Goal: Transaction & Acquisition: Purchase product/service

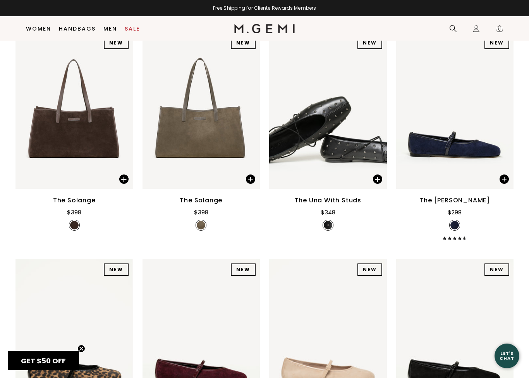
scroll to position [813, 0]
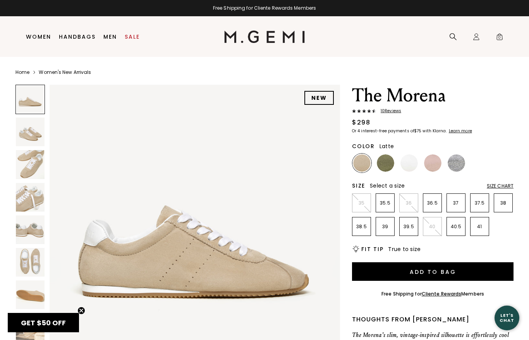
click at [28, 168] on img at bounding box center [30, 164] width 29 height 29
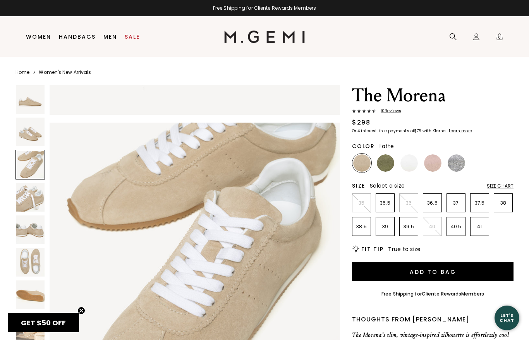
scroll to position [596, 0]
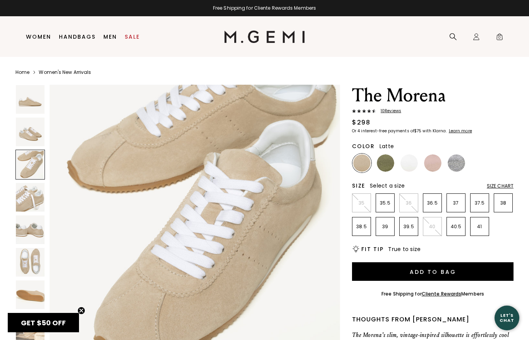
click at [385, 163] on img at bounding box center [385, 162] width 17 height 17
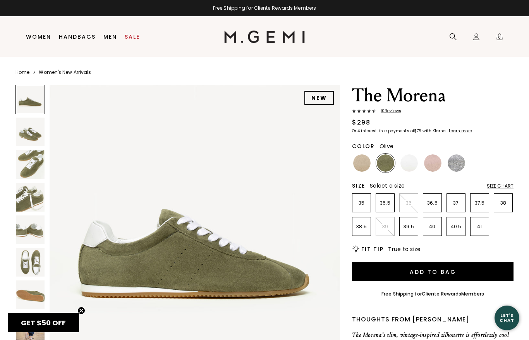
click at [434, 167] on img at bounding box center [432, 162] width 17 height 17
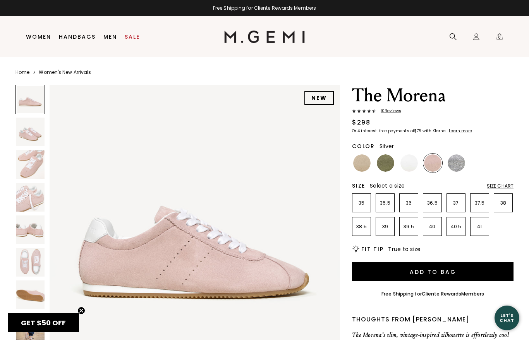
click at [460, 164] on img at bounding box center [455, 162] width 17 height 17
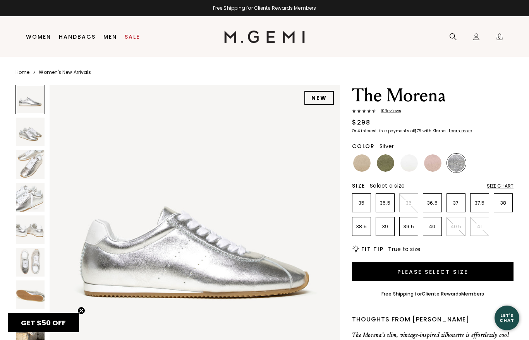
click at [75, 30] on li "Handbags" at bounding box center [77, 37] width 45 height 41
click at [82, 37] on link "Handbags" at bounding box center [77, 37] width 37 height 6
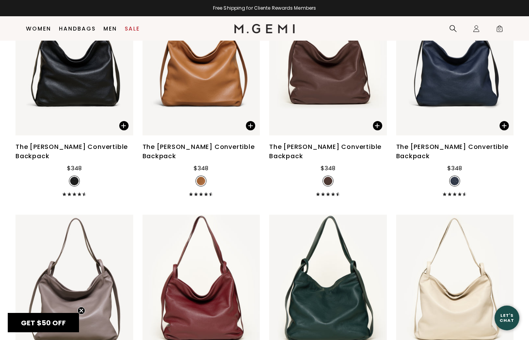
scroll to position [1983, 0]
